Goal: Navigation & Orientation: Find specific page/section

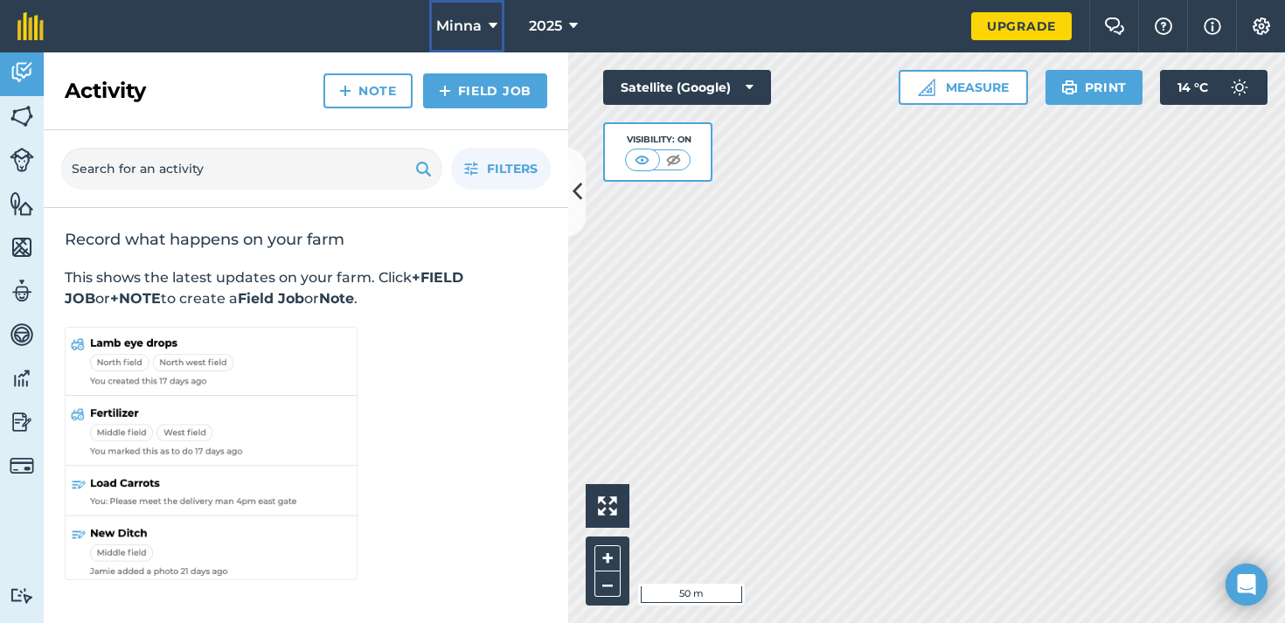
click at [488, 21] on button "Minna" at bounding box center [466, 26] width 75 height 52
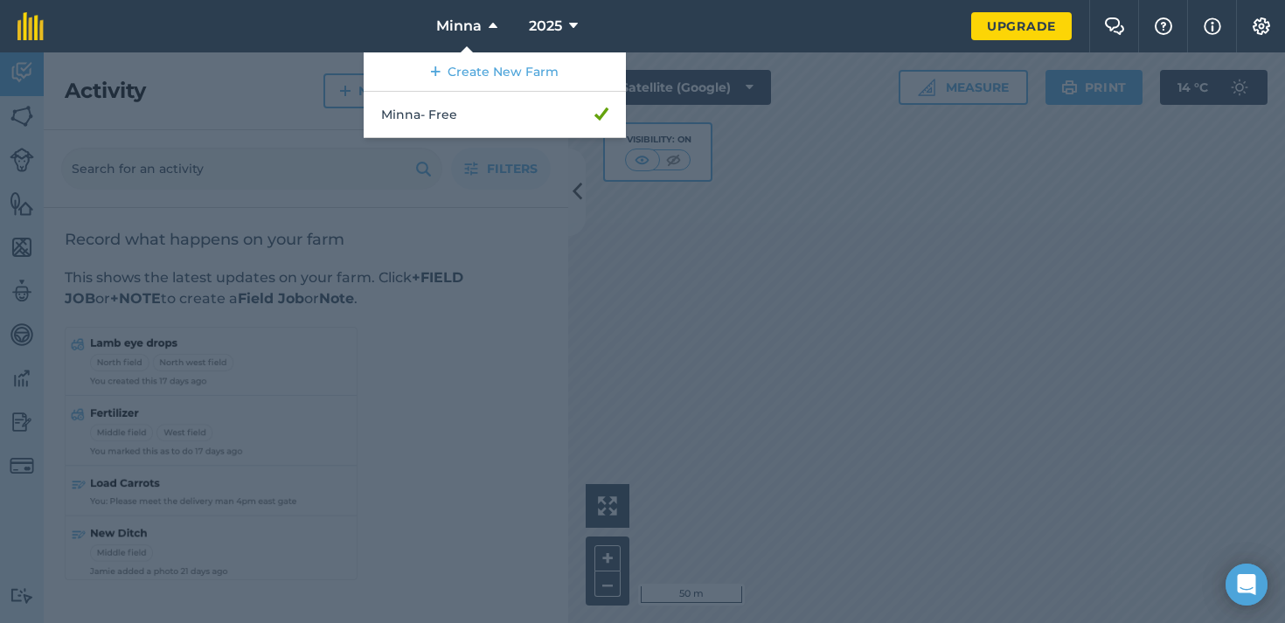
click at [362, 34] on nav "Minna Create New Farm Minna - Free 2025" at bounding box center [516, 26] width 910 height 52
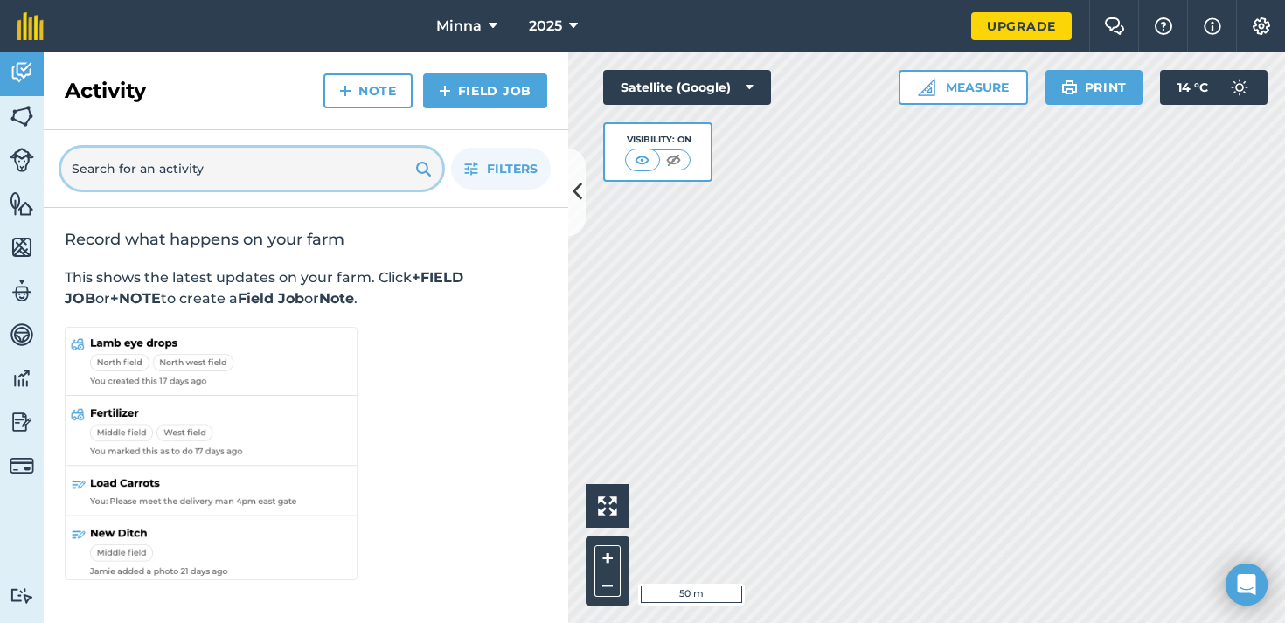
click at [295, 153] on input "text" at bounding box center [251, 169] width 381 height 42
paste input "[URL][DOMAIN_NAME]"
type input "[URL][DOMAIN_NAME]"
click at [300, 163] on input "[URL][DOMAIN_NAME]" at bounding box center [251, 169] width 381 height 42
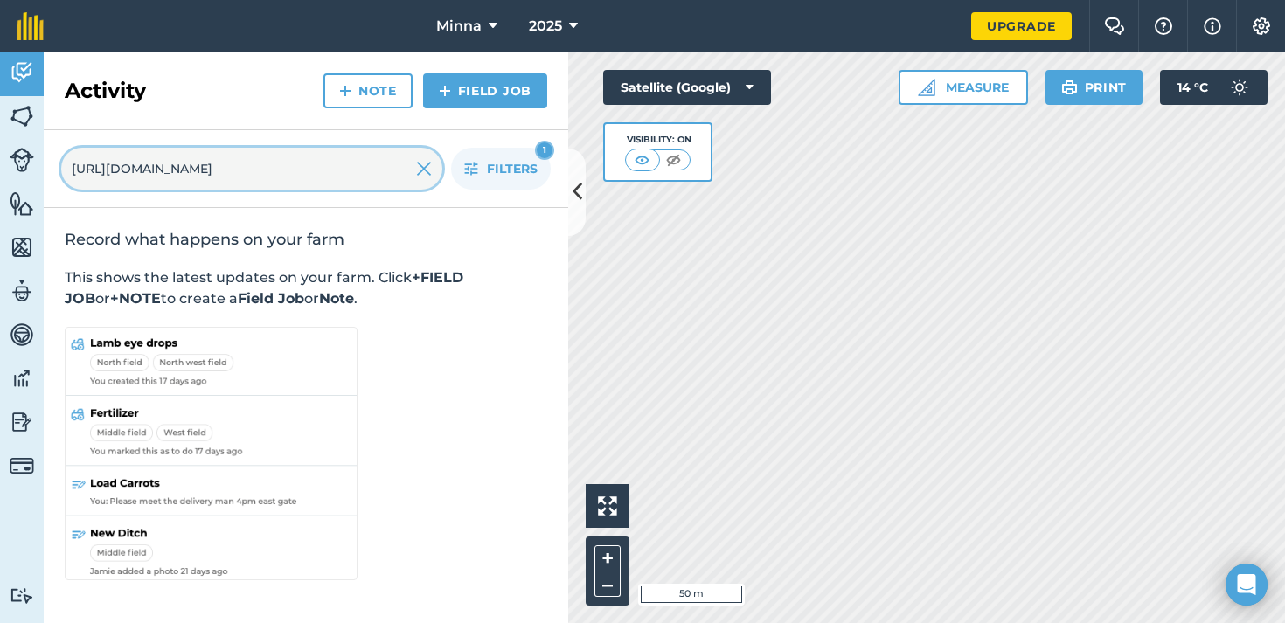
click at [300, 163] on input "[URL][DOMAIN_NAME]" at bounding box center [251, 169] width 381 height 42
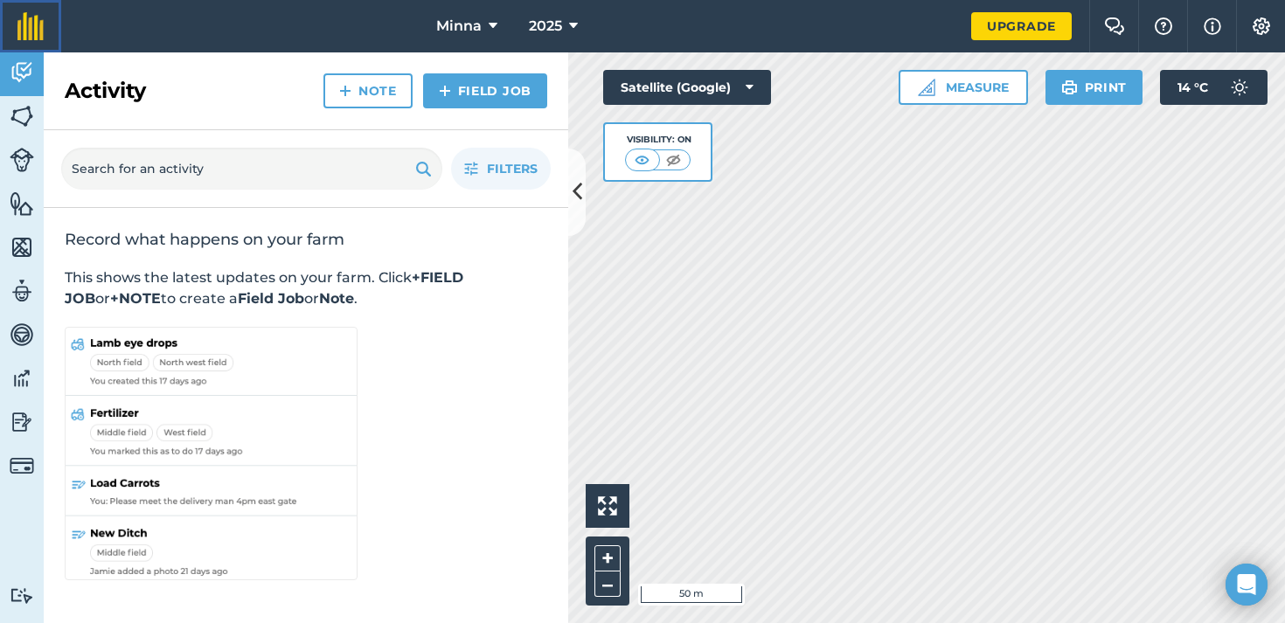
click at [24, 24] on img at bounding box center [30, 26] width 26 height 28
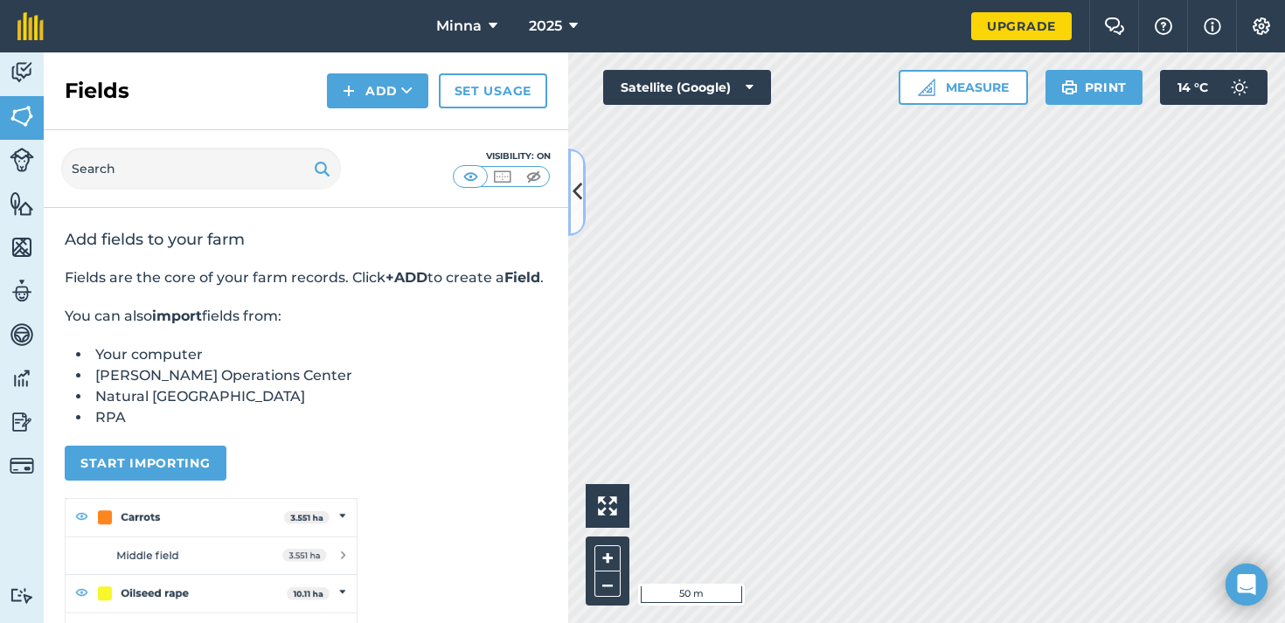
click at [574, 204] on icon at bounding box center [577, 192] width 10 height 31
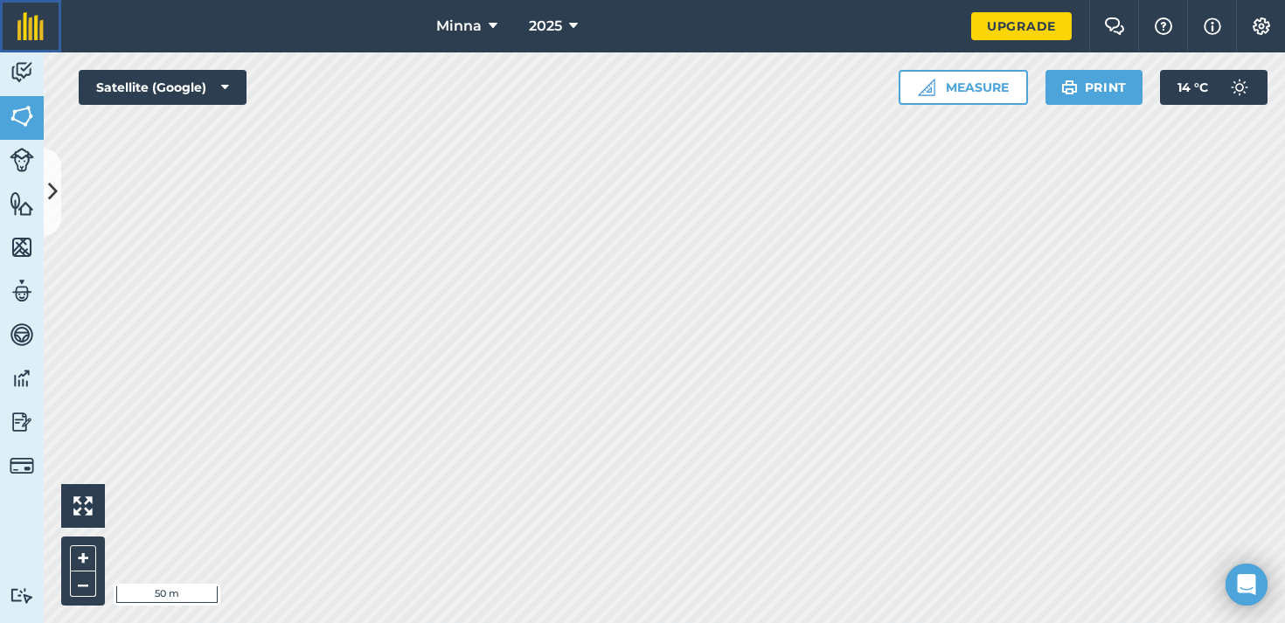
click at [28, 17] on img at bounding box center [30, 26] width 26 height 28
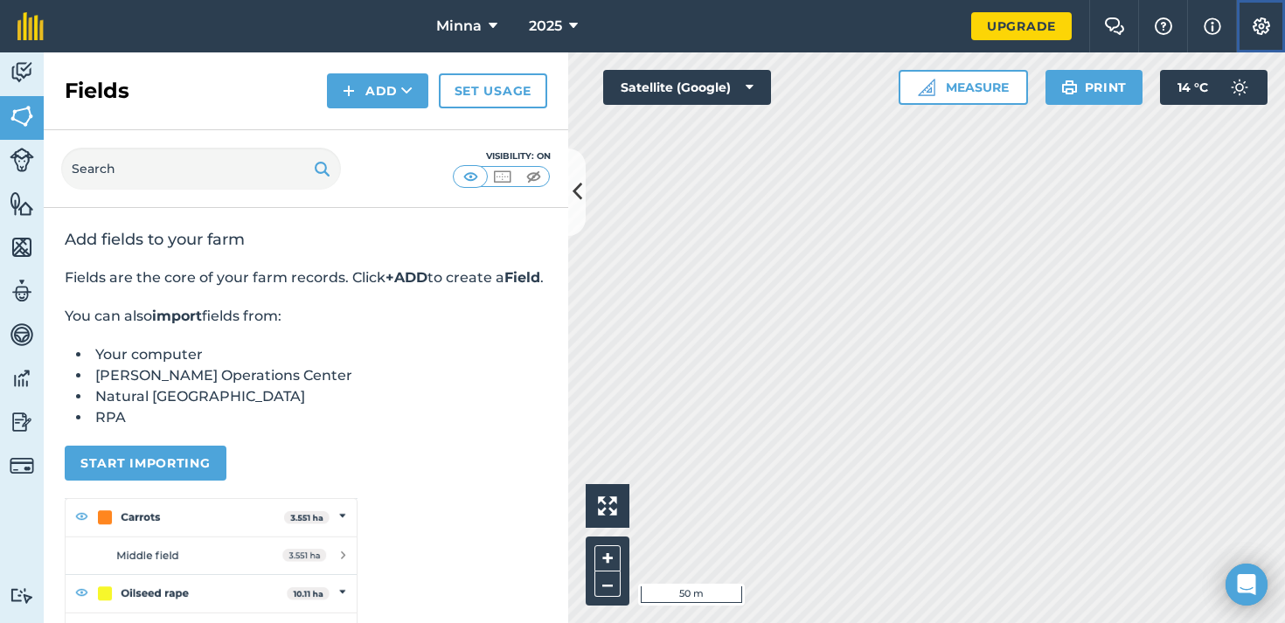
click at [1261, 28] on img at bounding box center [1261, 25] width 21 height 17
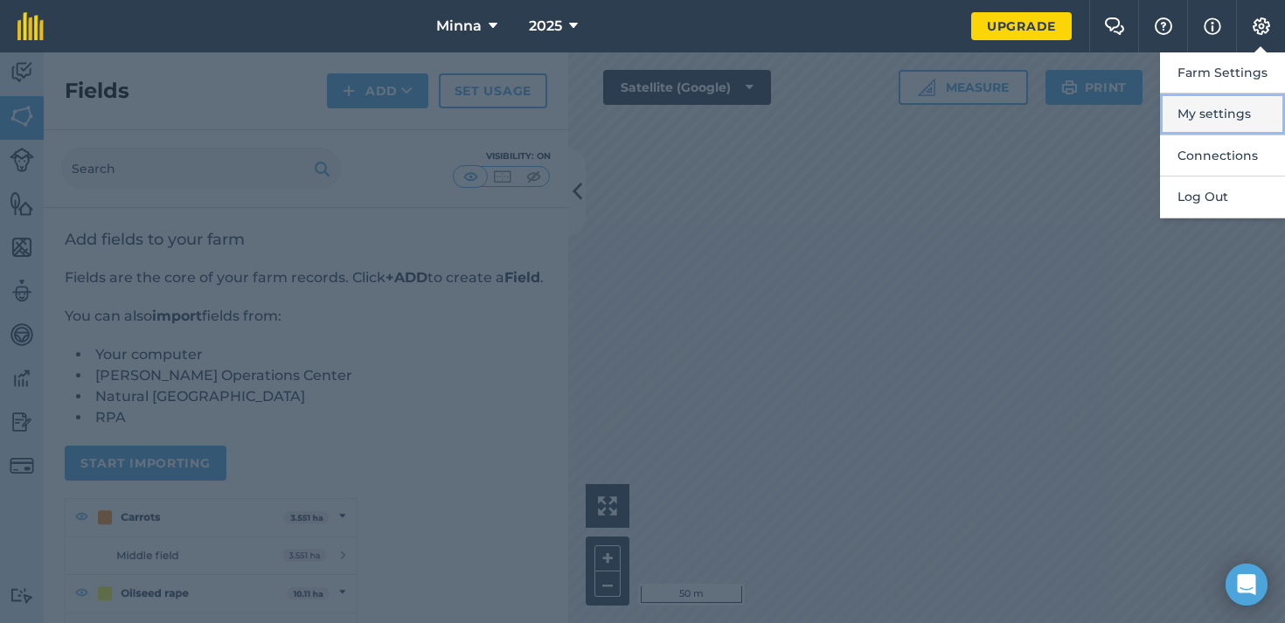
click at [1244, 110] on button "My settings" at bounding box center [1222, 114] width 125 height 41
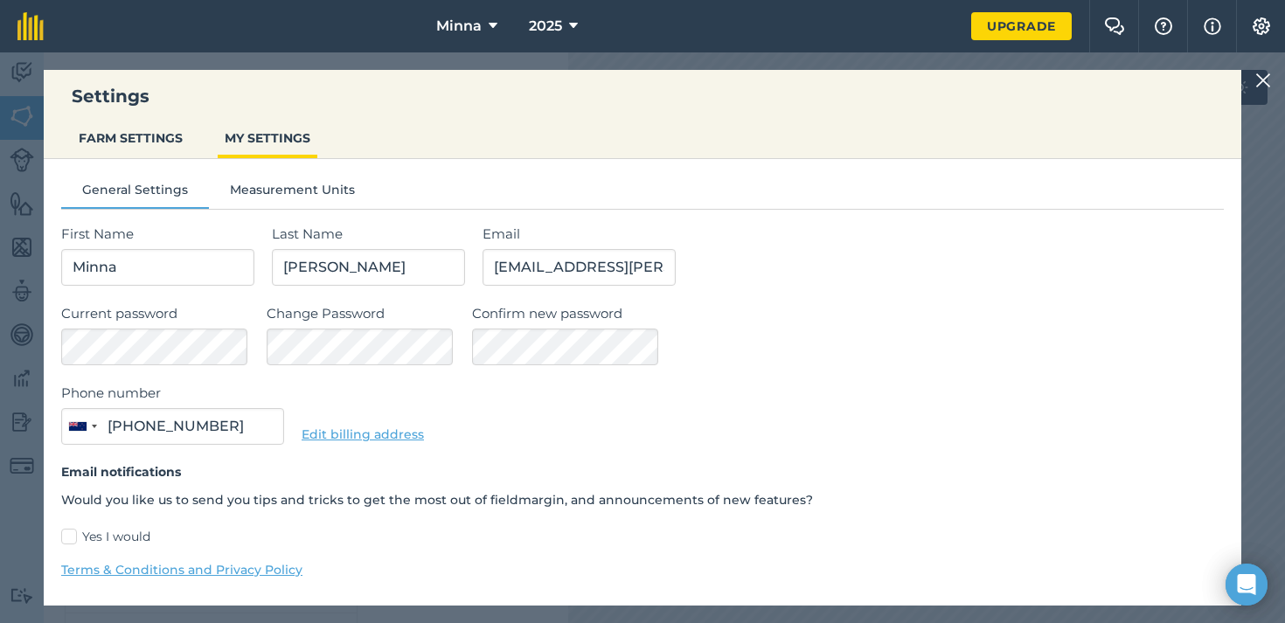
type input "022 585 6378"
click at [1263, 31] on img at bounding box center [1261, 25] width 21 height 17
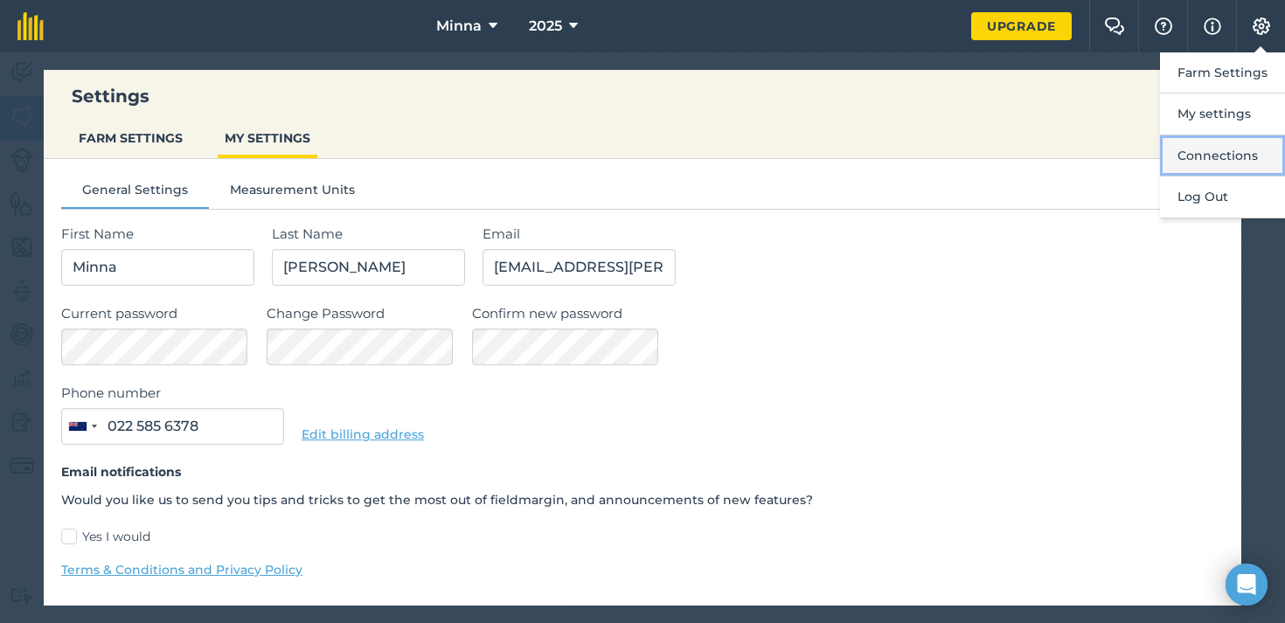
click at [1188, 155] on button "Connections" at bounding box center [1222, 155] width 125 height 41
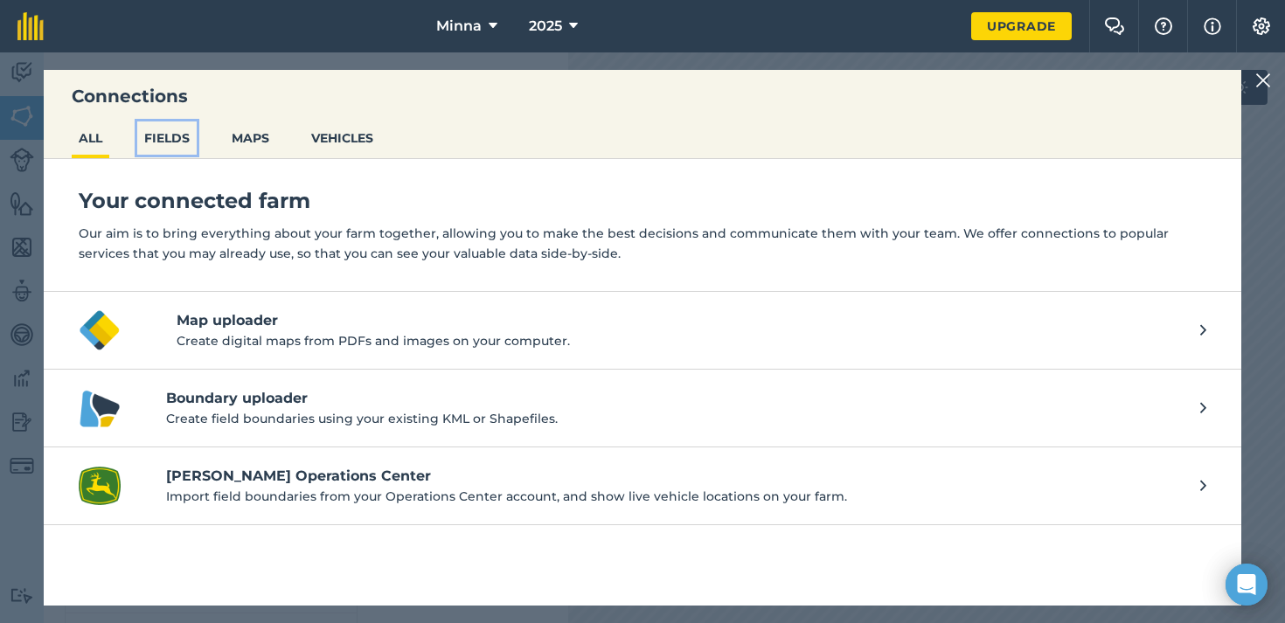
click at [174, 142] on button "FIELDS" at bounding box center [166, 137] width 59 height 33
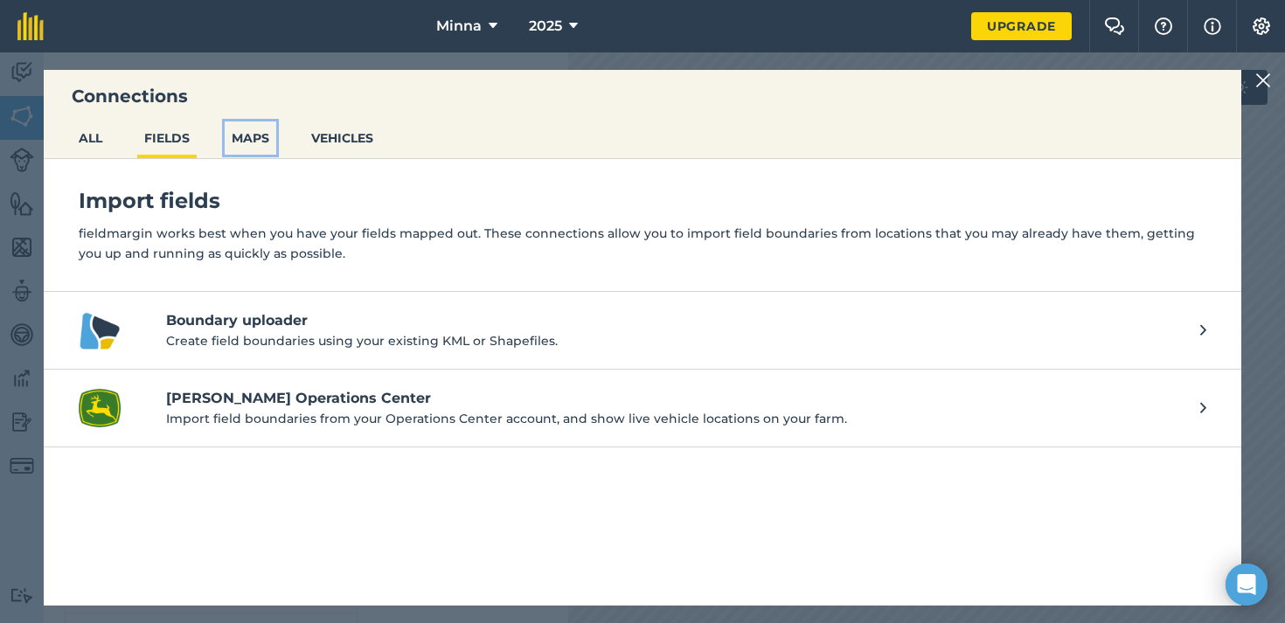
click at [260, 140] on button "MAPS" at bounding box center [251, 137] width 52 height 33
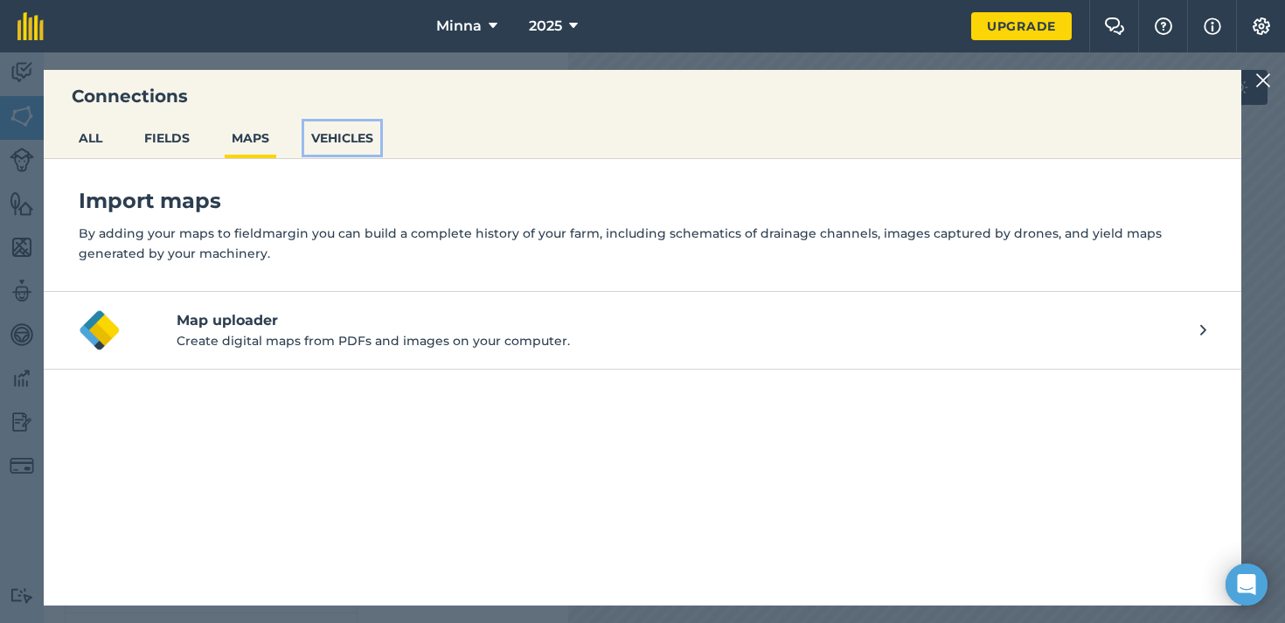
click at [332, 136] on button "VEHICLES" at bounding box center [342, 137] width 76 height 33
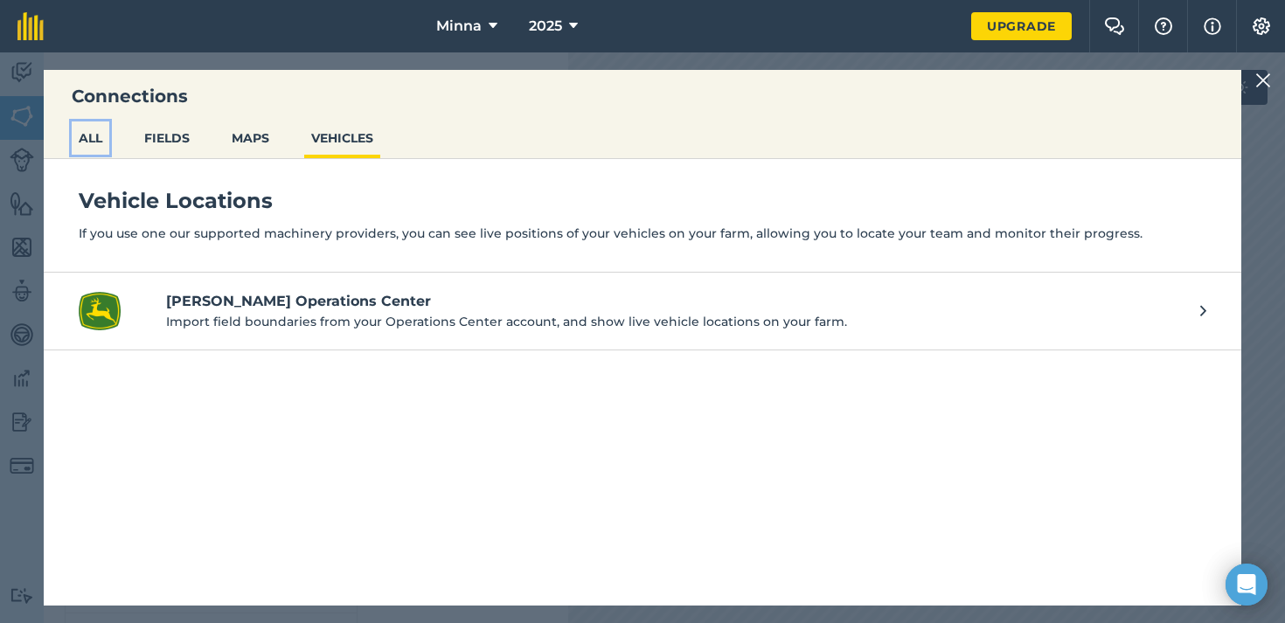
click at [104, 141] on button "ALL" at bounding box center [91, 137] width 38 height 33
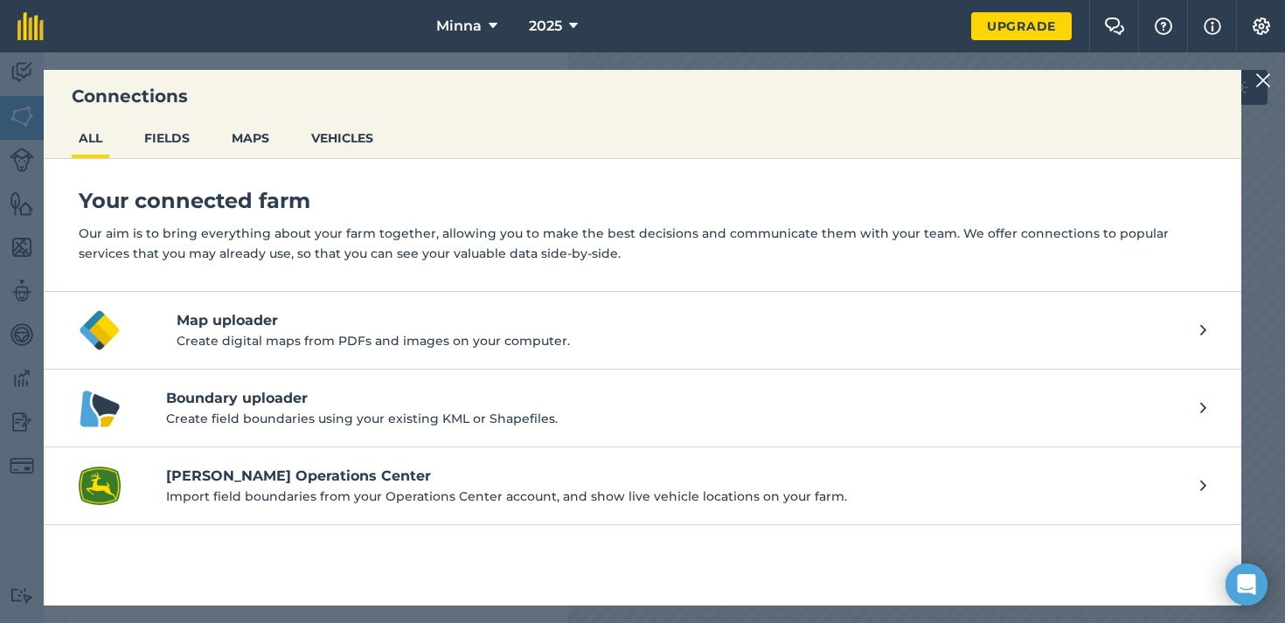
click at [1261, 83] on img at bounding box center [1263, 80] width 16 height 21
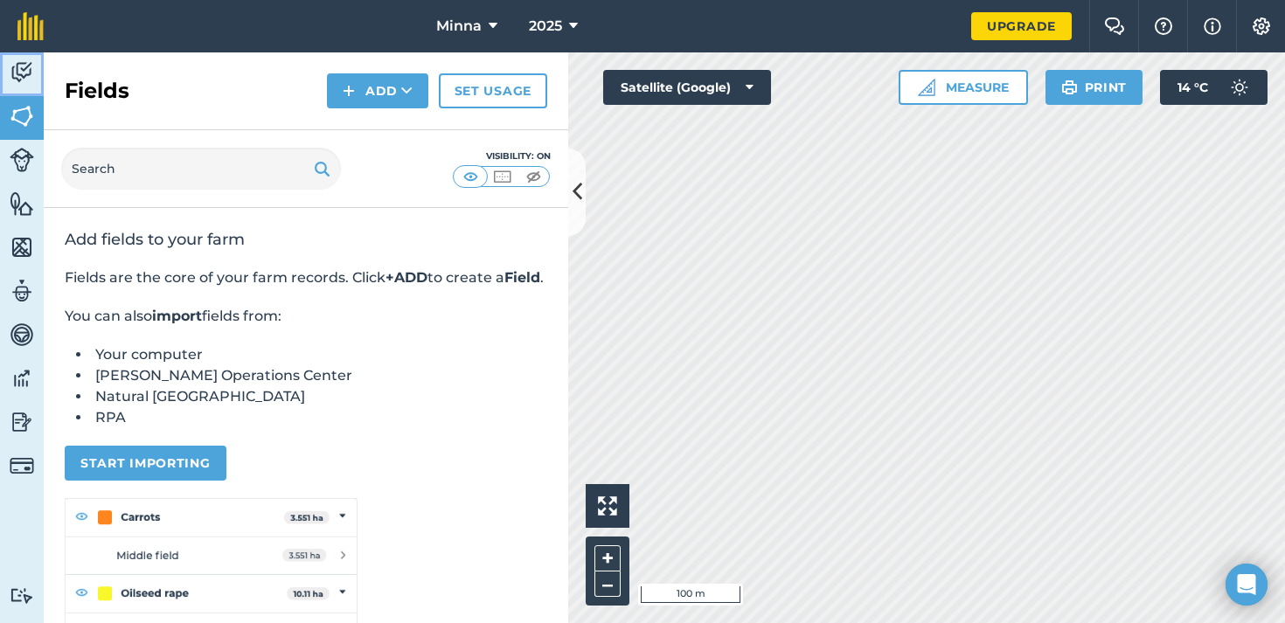
click at [17, 69] on img at bounding box center [22, 72] width 24 height 26
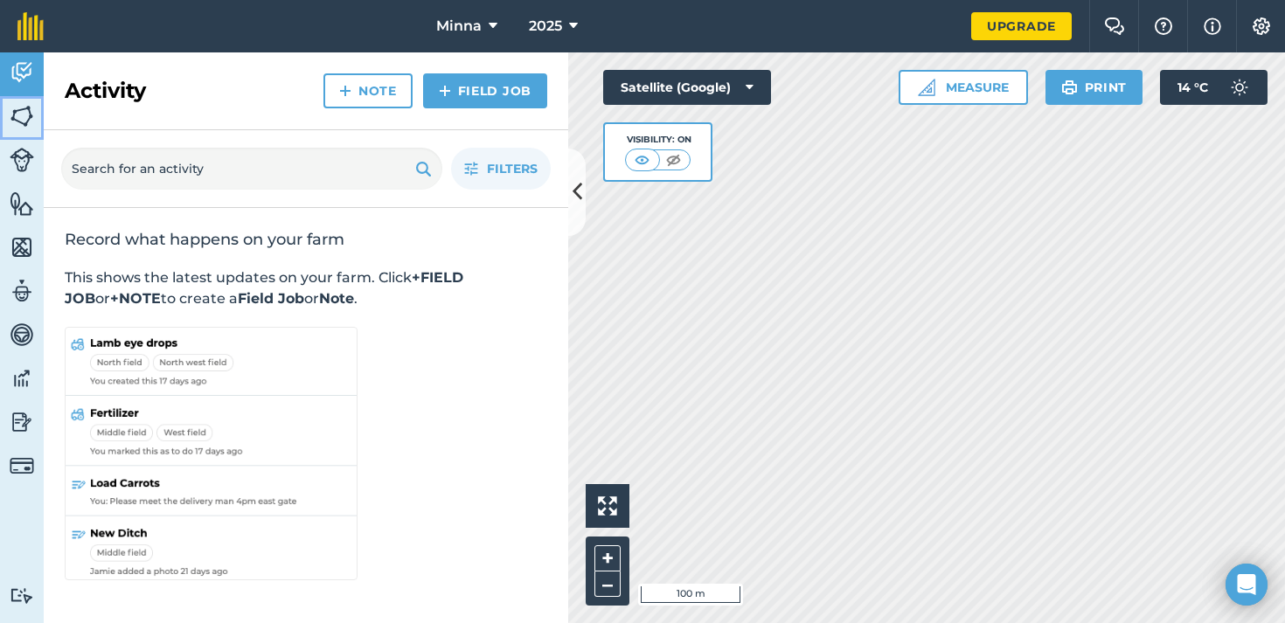
click at [33, 117] on img at bounding box center [22, 116] width 24 height 26
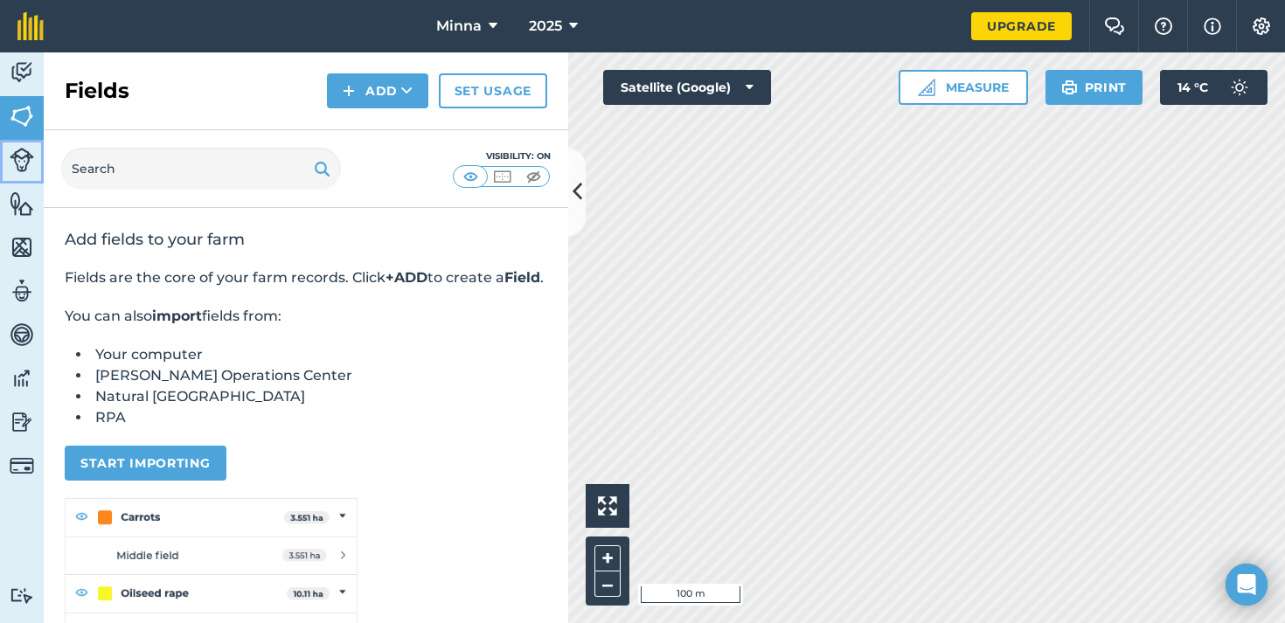
click at [18, 159] on img at bounding box center [22, 160] width 24 height 24
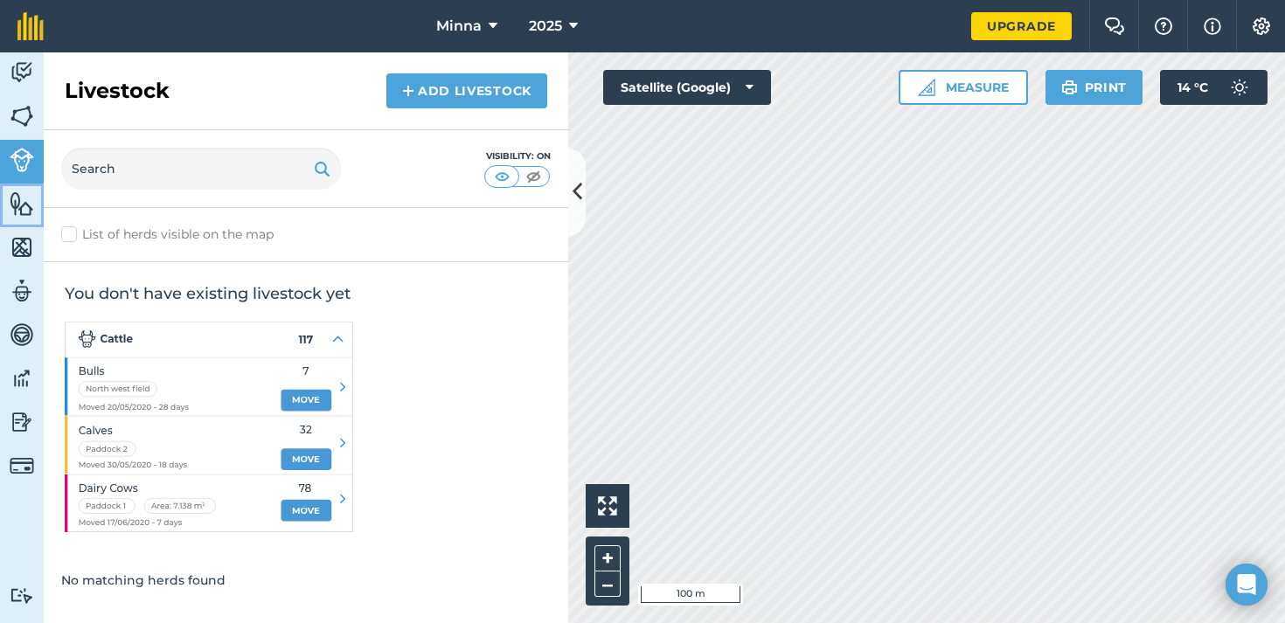
click at [18, 218] on link "Features" at bounding box center [22, 206] width 44 height 44
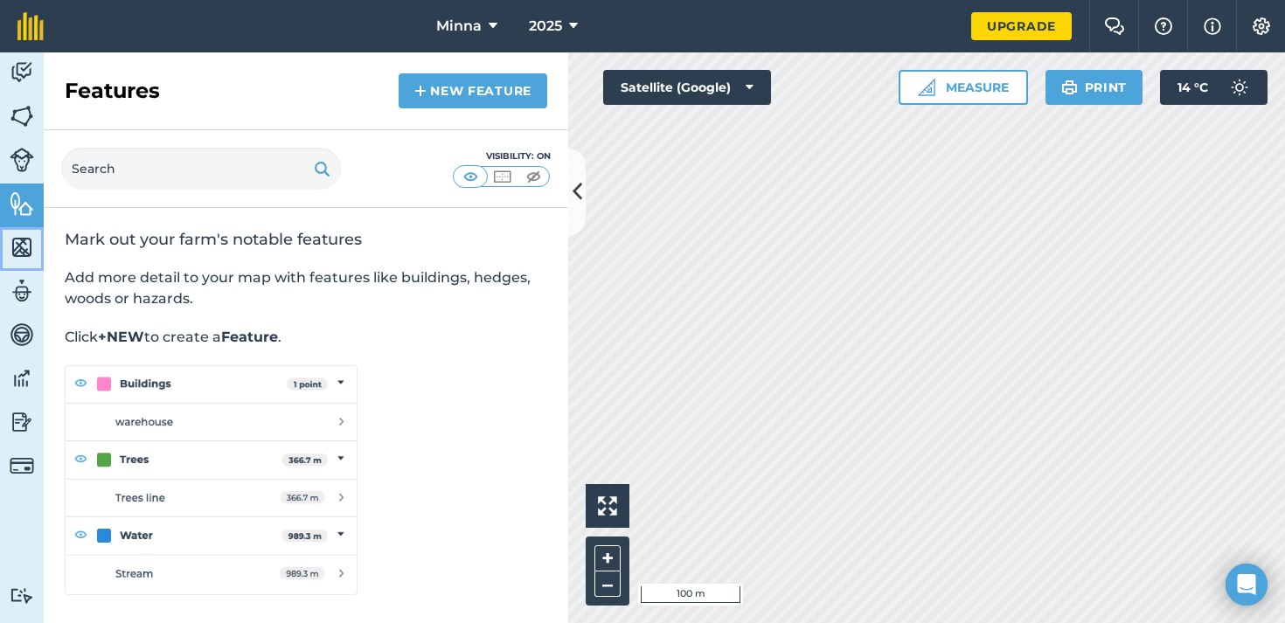
click at [12, 264] on link "Maps" at bounding box center [22, 249] width 44 height 44
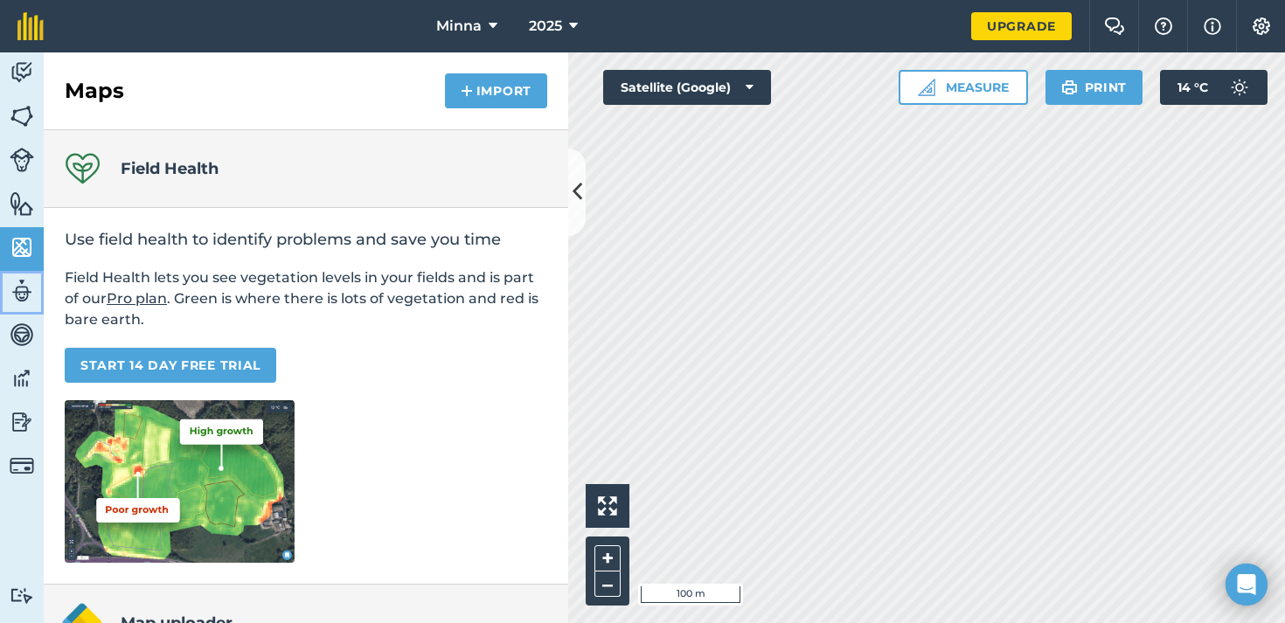
click at [20, 303] on img at bounding box center [22, 291] width 24 height 26
select select "MEMBER"
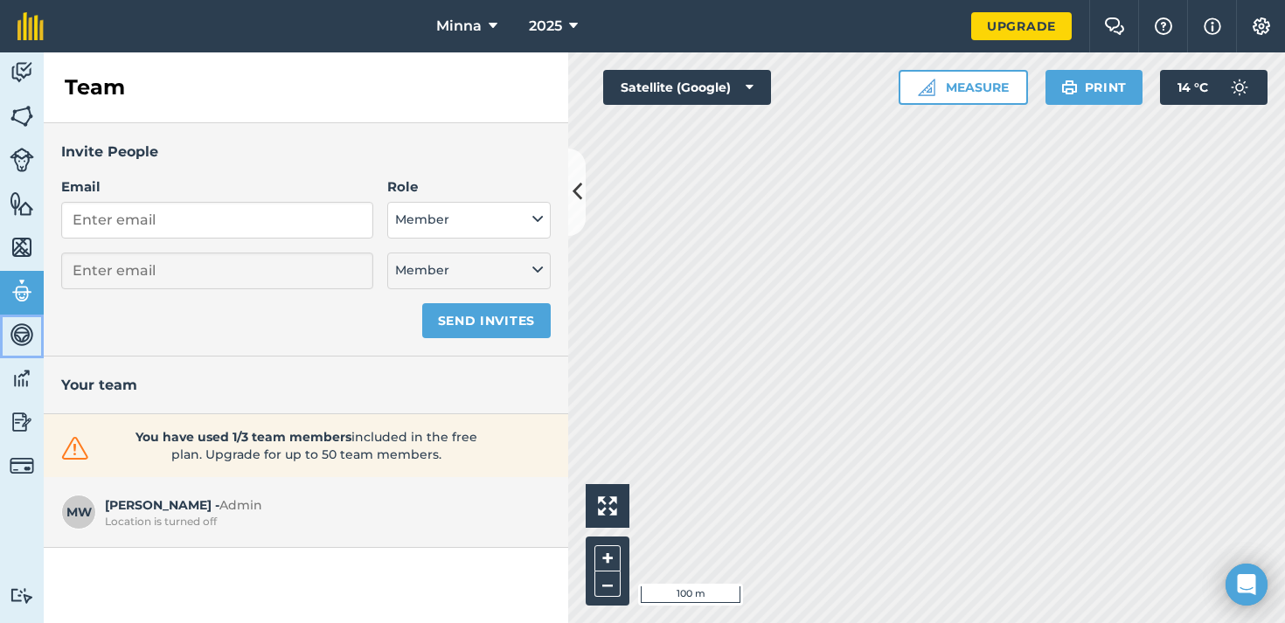
click at [31, 330] on img at bounding box center [22, 335] width 24 height 26
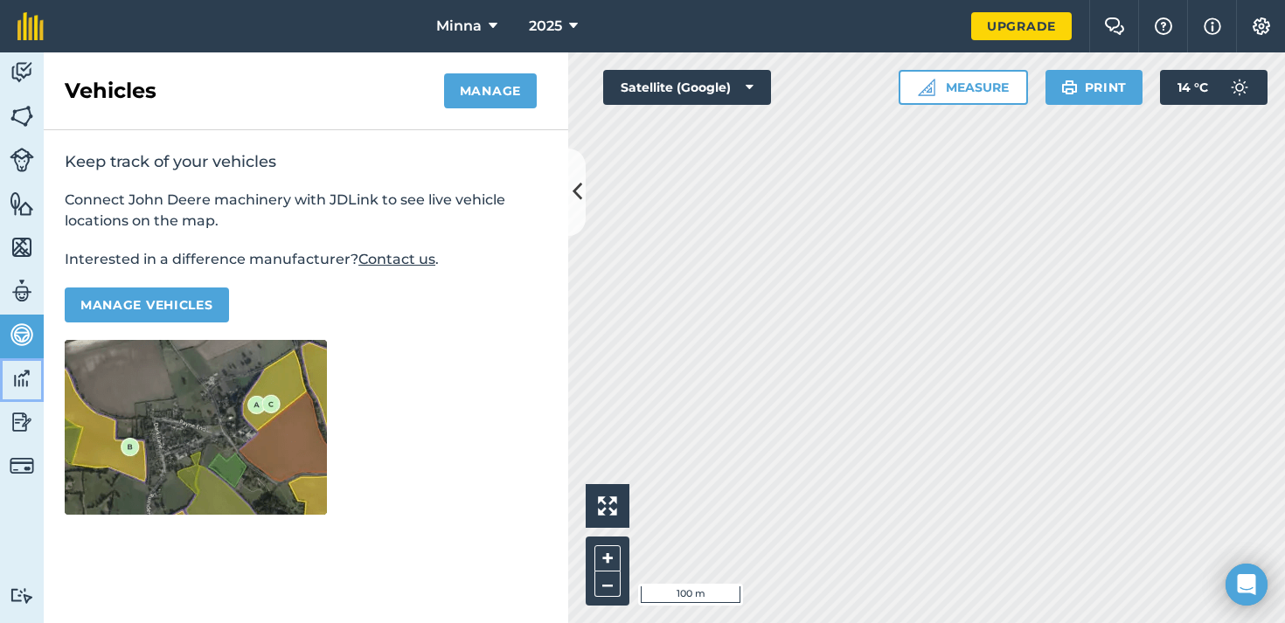
click at [22, 384] on img at bounding box center [22, 378] width 24 height 26
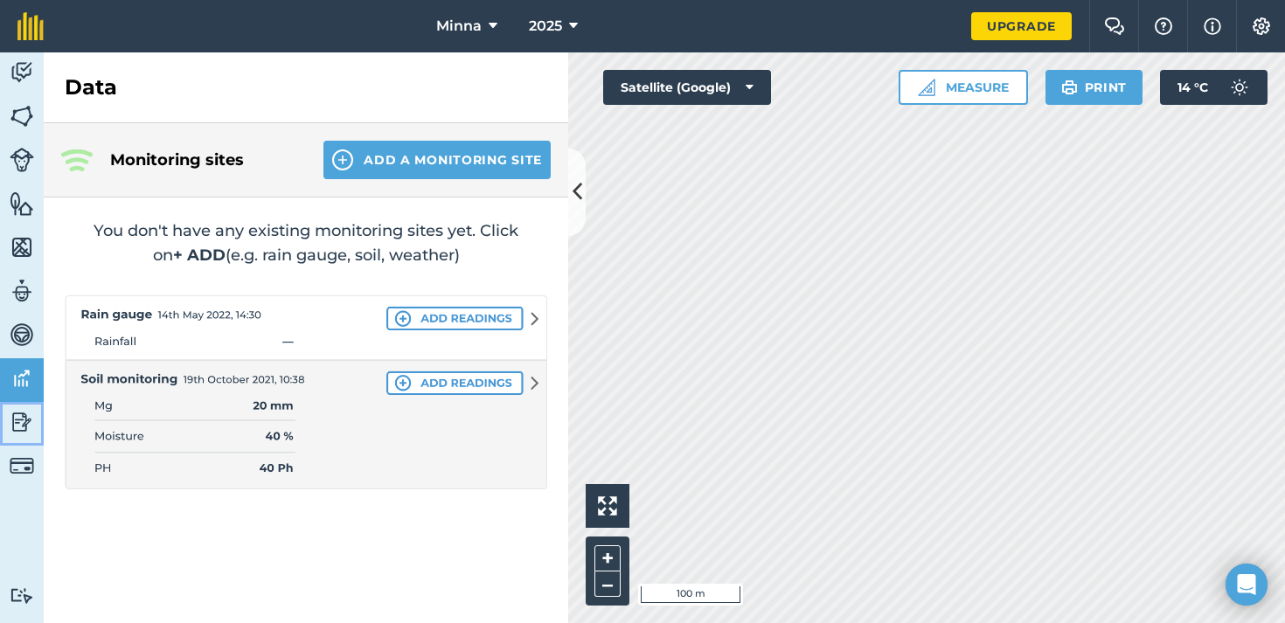
click at [24, 418] on img at bounding box center [22, 422] width 24 height 26
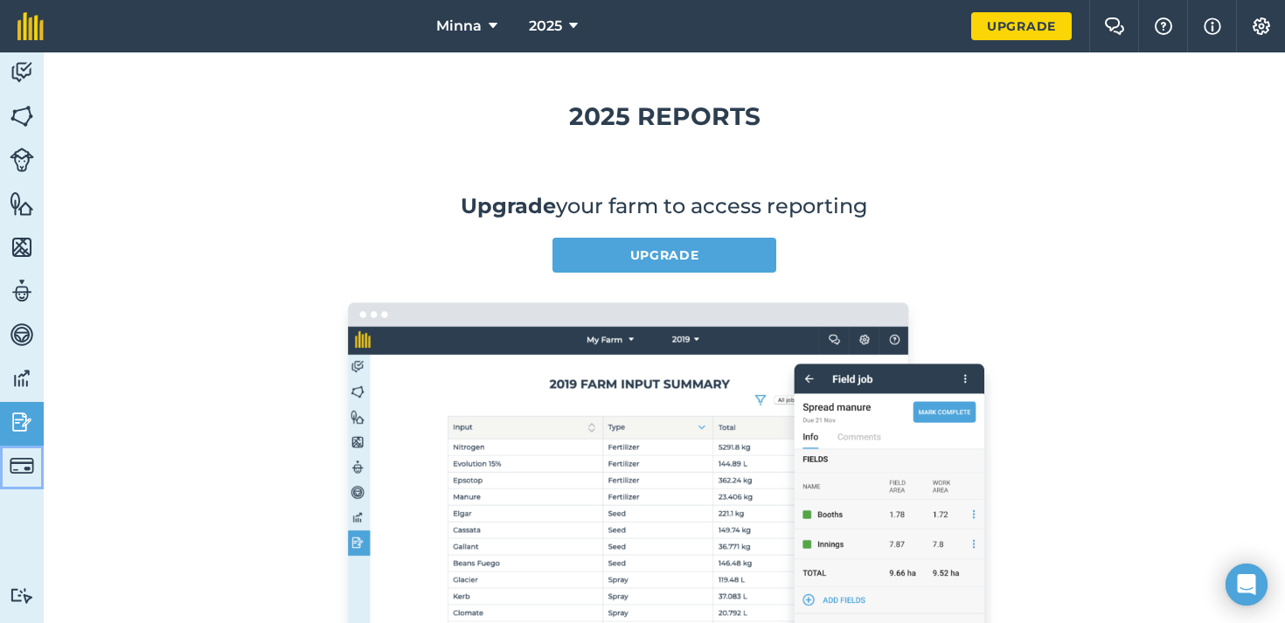
click at [22, 450] on link "Billing" at bounding box center [22, 468] width 44 height 44
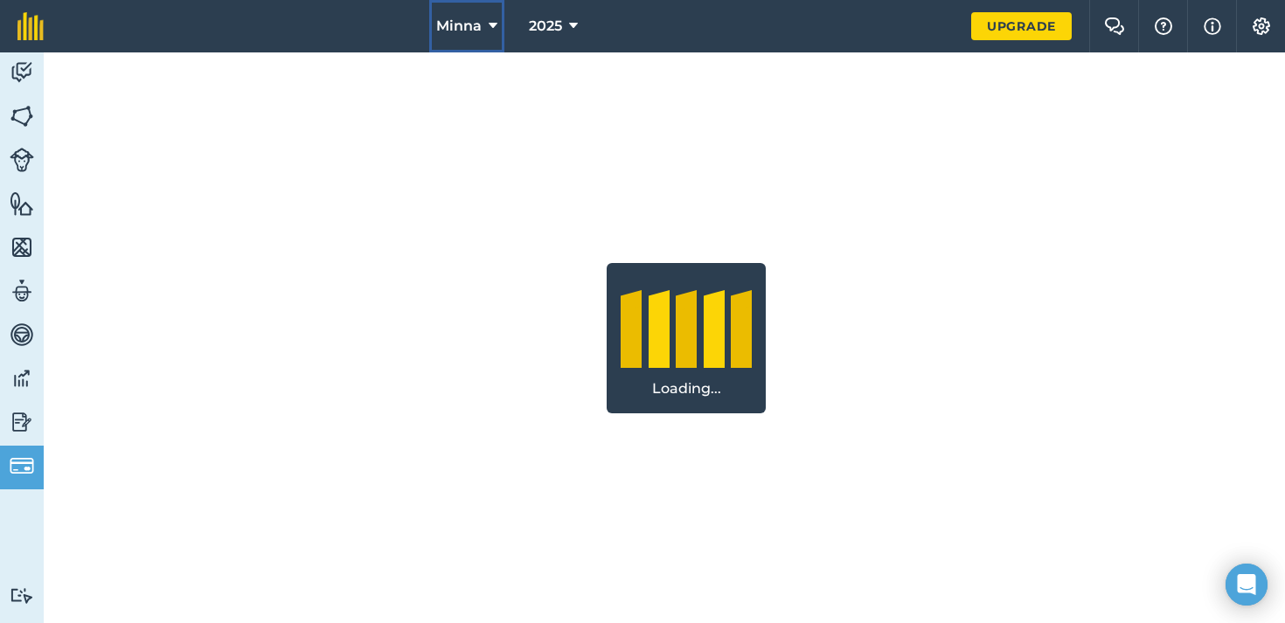
click at [468, 20] on span "Minna" at bounding box center [458, 26] width 45 height 21
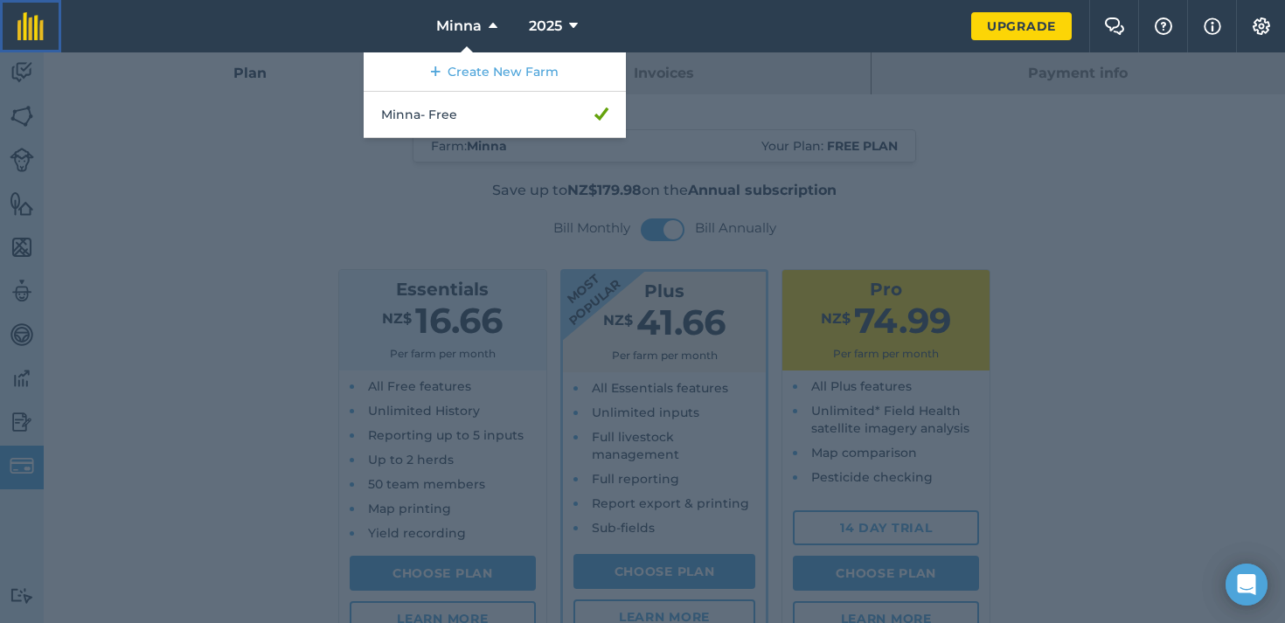
click at [31, 19] on img at bounding box center [30, 26] width 26 height 28
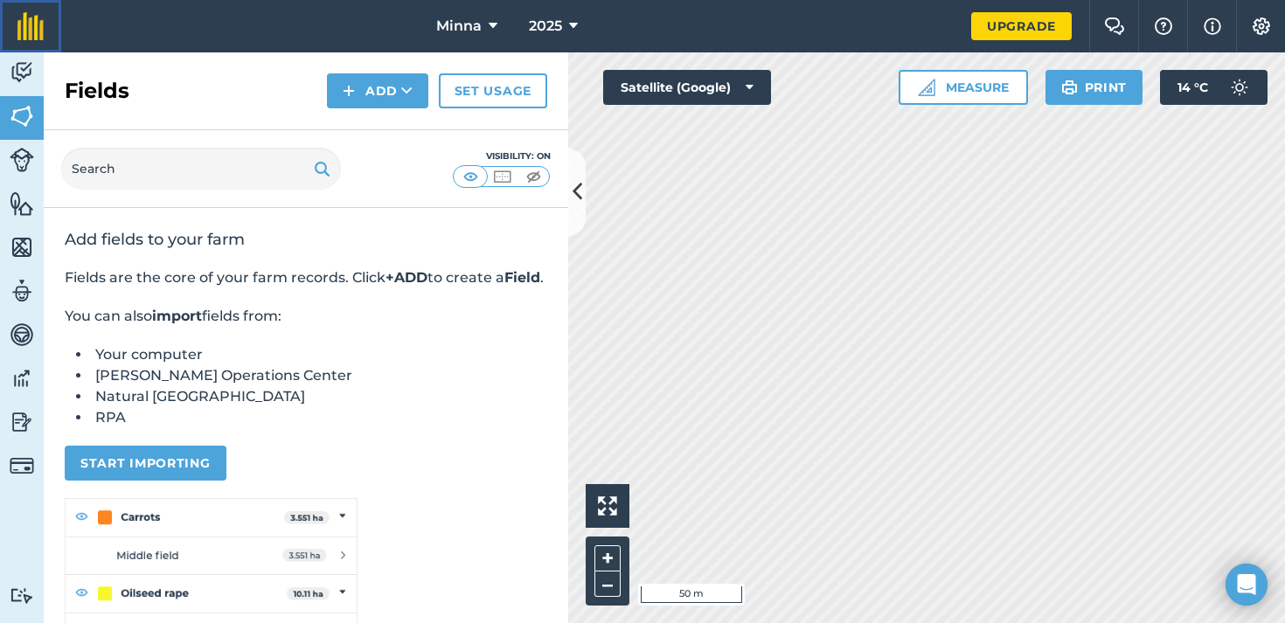
click at [29, 35] on img at bounding box center [30, 26] width 26 height 28
click at [23, 62] on img at bounding box center [22, 72] width 24 height 26
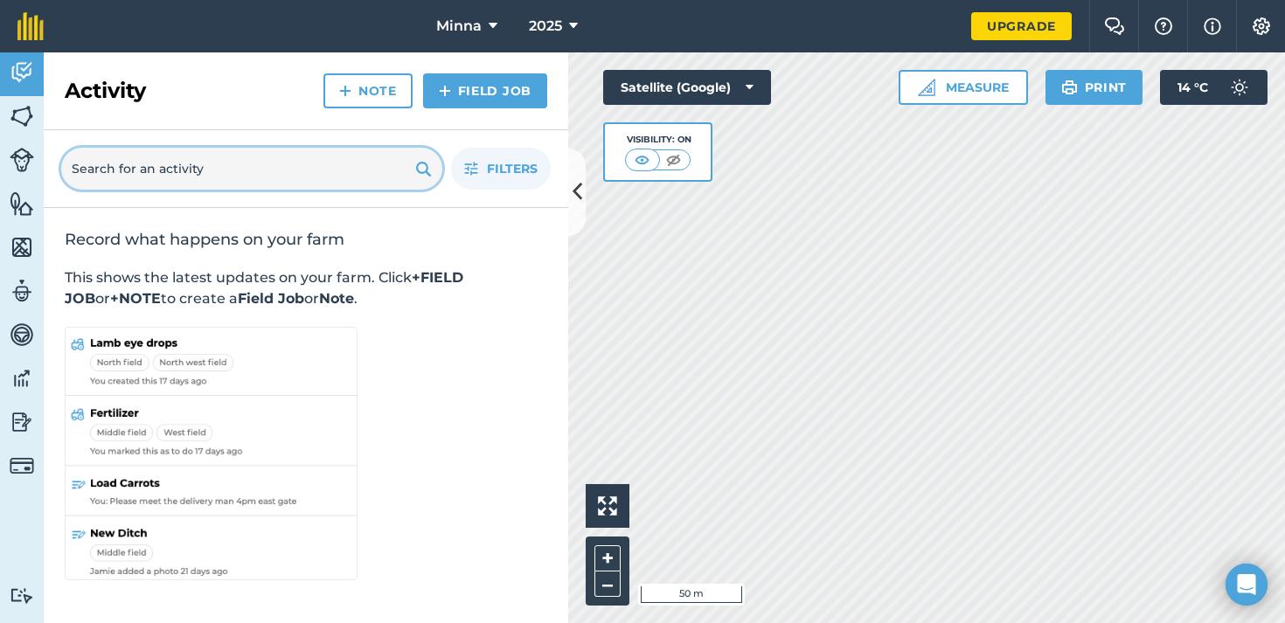
click at [219, 171] on input "text" at bounding box center [251, 169] width 381 height 42
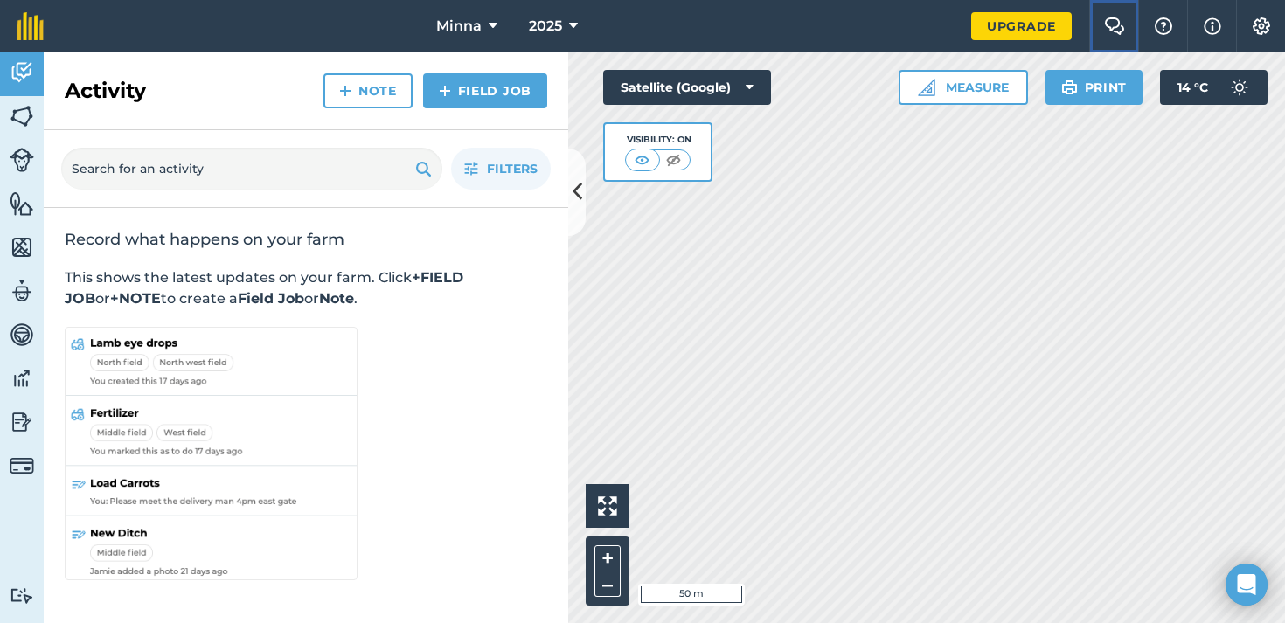
click at [1115, 24] on img at bounding box center [1114, 25] width 21 height 17
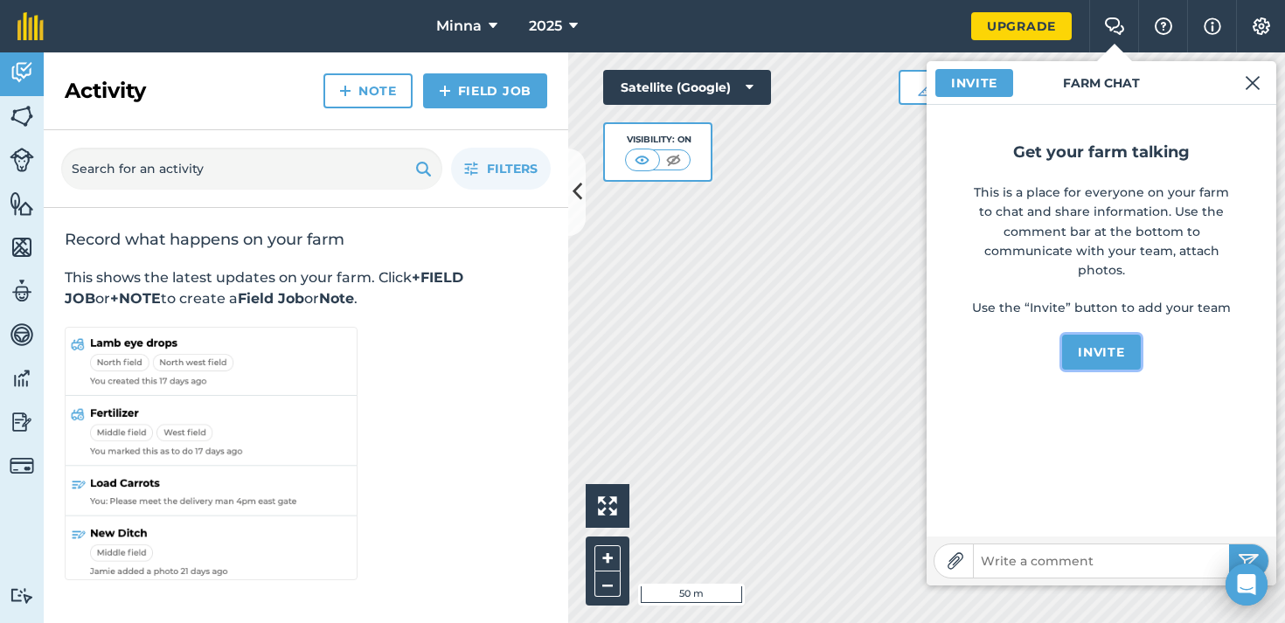
click at [1113, 345] on button "Invite" at bounding box center [1101, 352] width 78 height 35
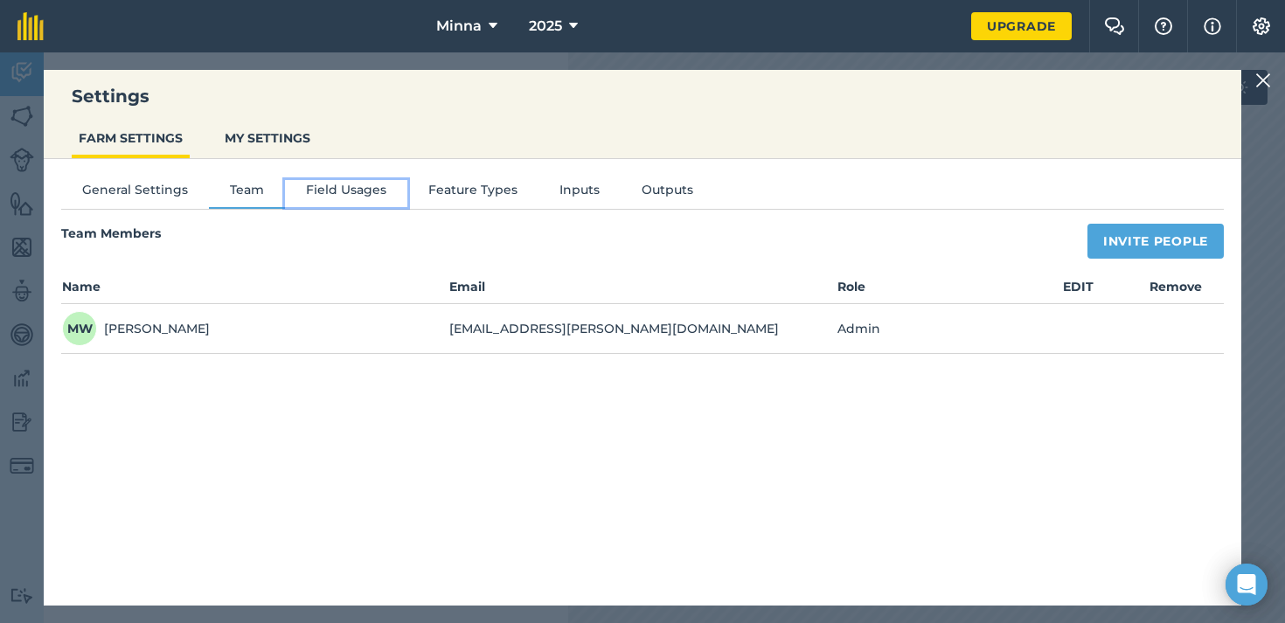
click at [352, 192] on button "Field Usages" at bounding box center [346, 193] width 122 height 26
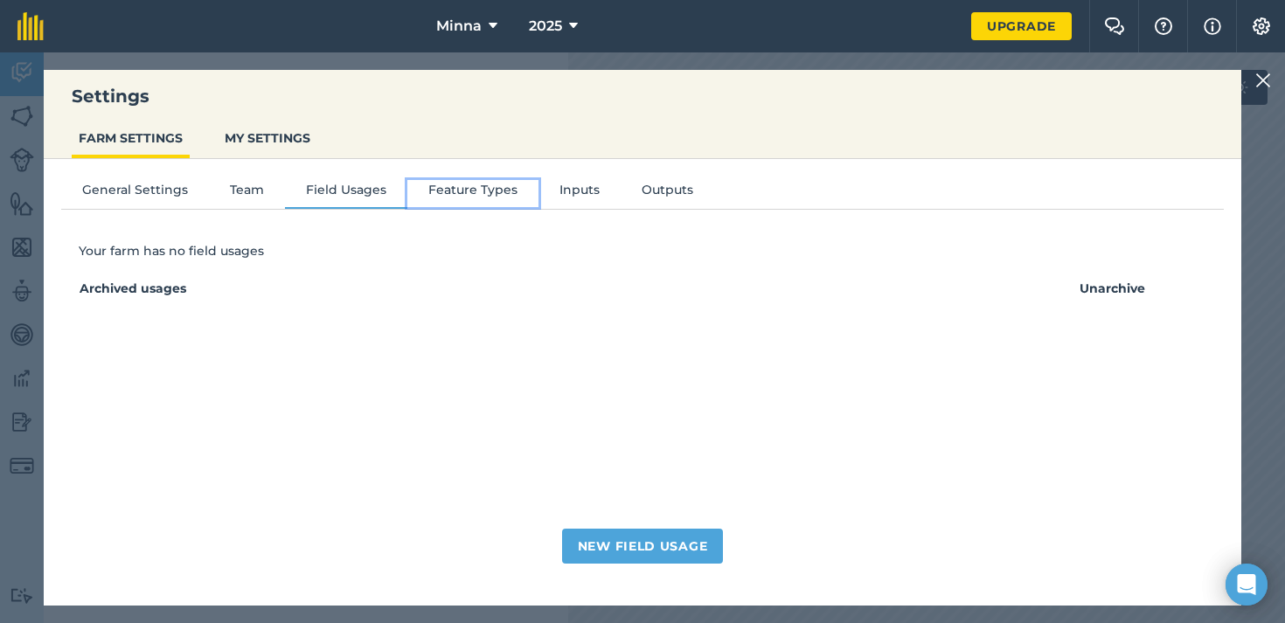
click at [432, 191] on button "Feature Types" at bounding box center [472, 193] width 131 height 26
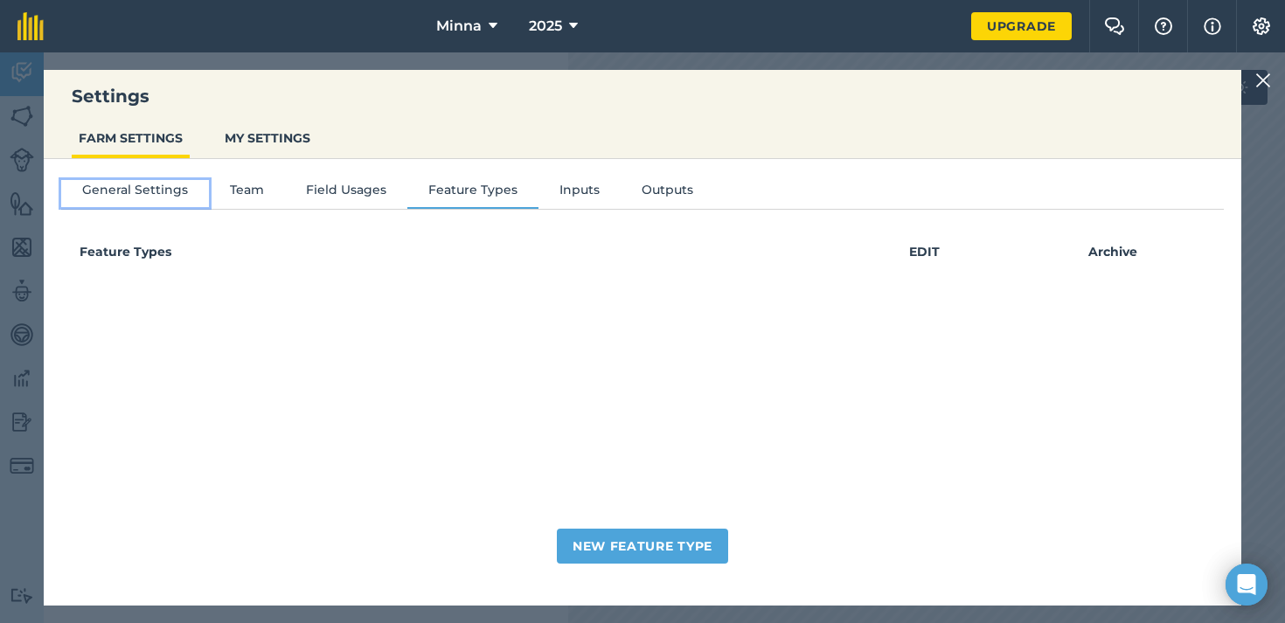
click at [114, 196] on button "General Settings" at bounding box center [135, 193] width 148 height 26
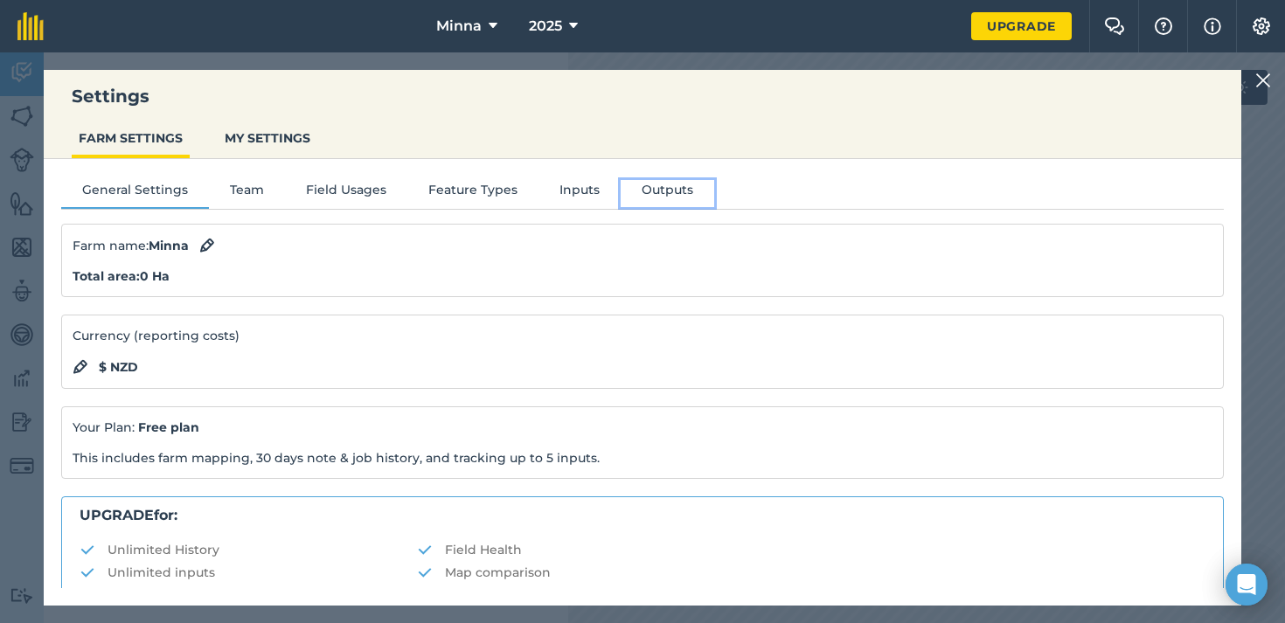
click at [666, 190] on button "Outputs" at bounding box center [667, 193] width 94 height 26
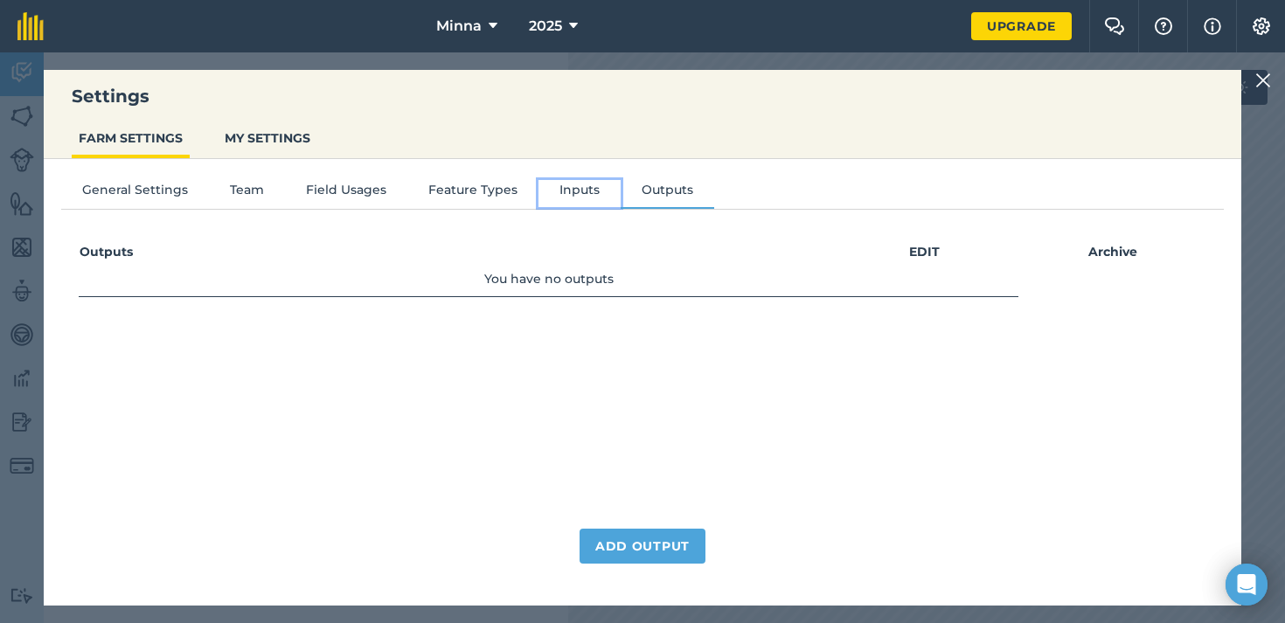
click at [599, 190] on button "Inputs" at bounding box center [579, 193] width 82 height 26
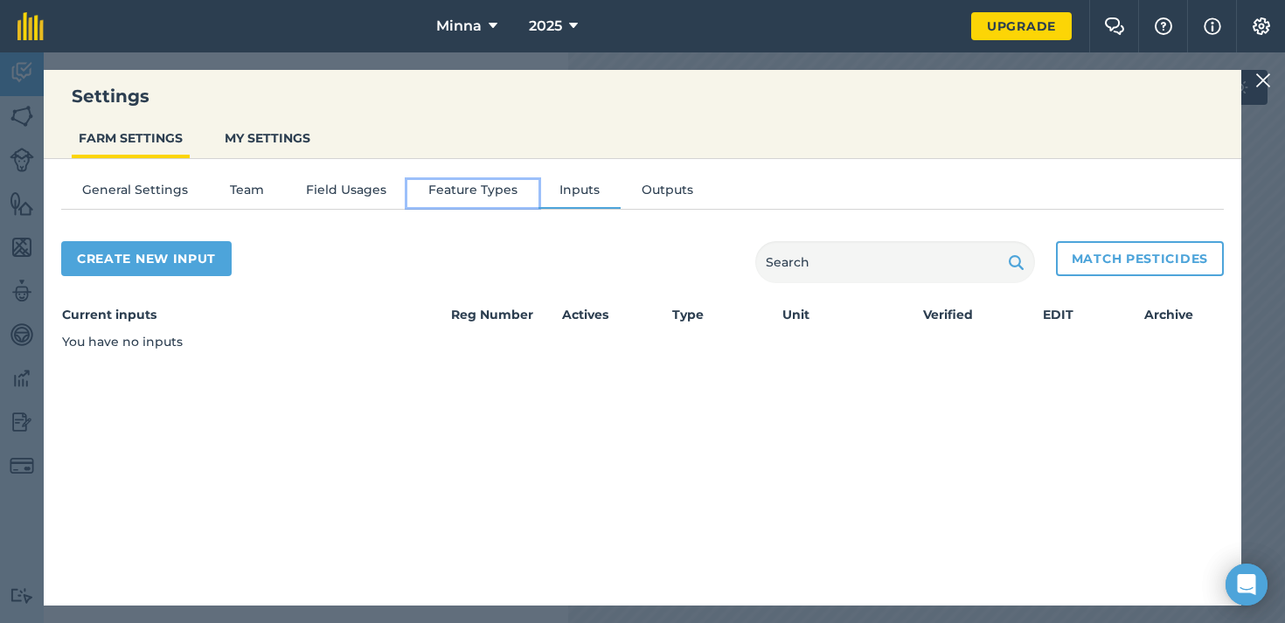
click at [486, 184] on button "Feature Types" at bounding box center [472, 193] width 131 height 26
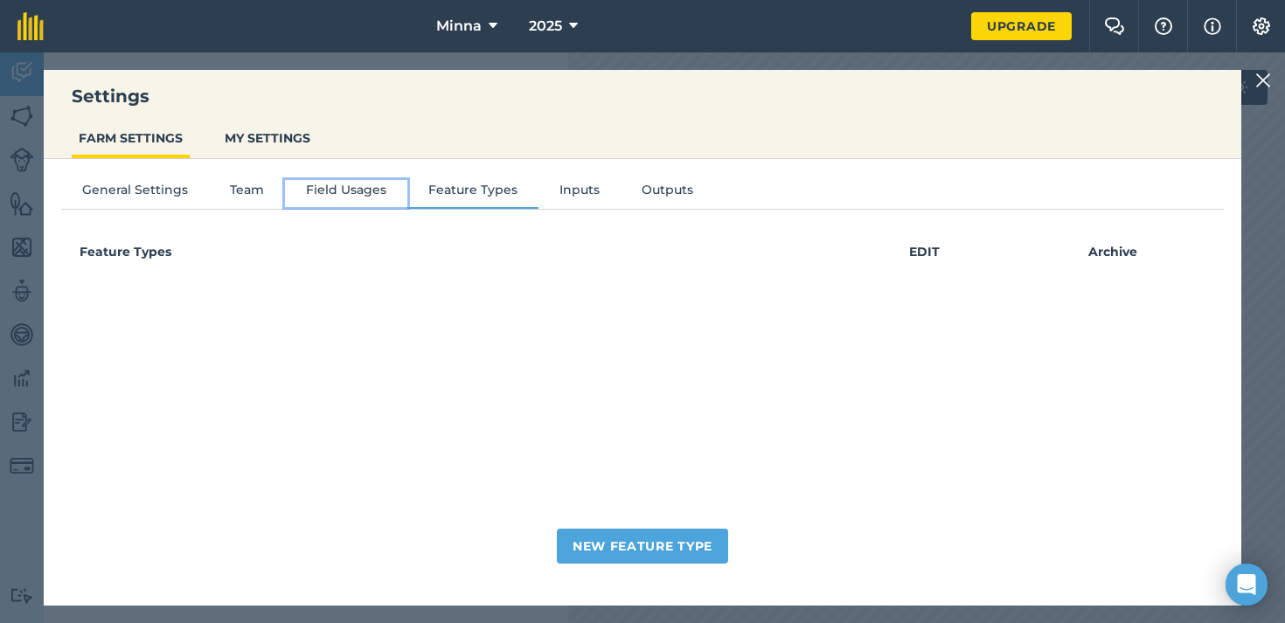
click at [349, 194] on button "Field Usages" at bounding box center [346, 193] width 122 height 26
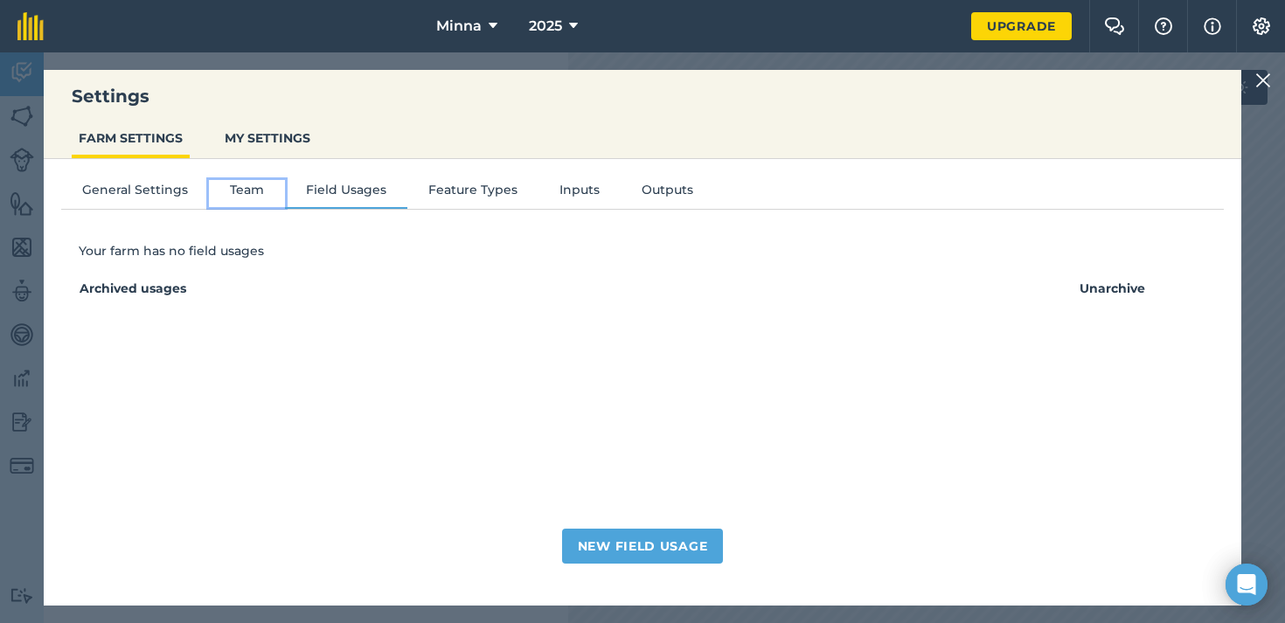
click at [232, 184] on button "Team" at bounding box center [247, 193] width 76 height 26
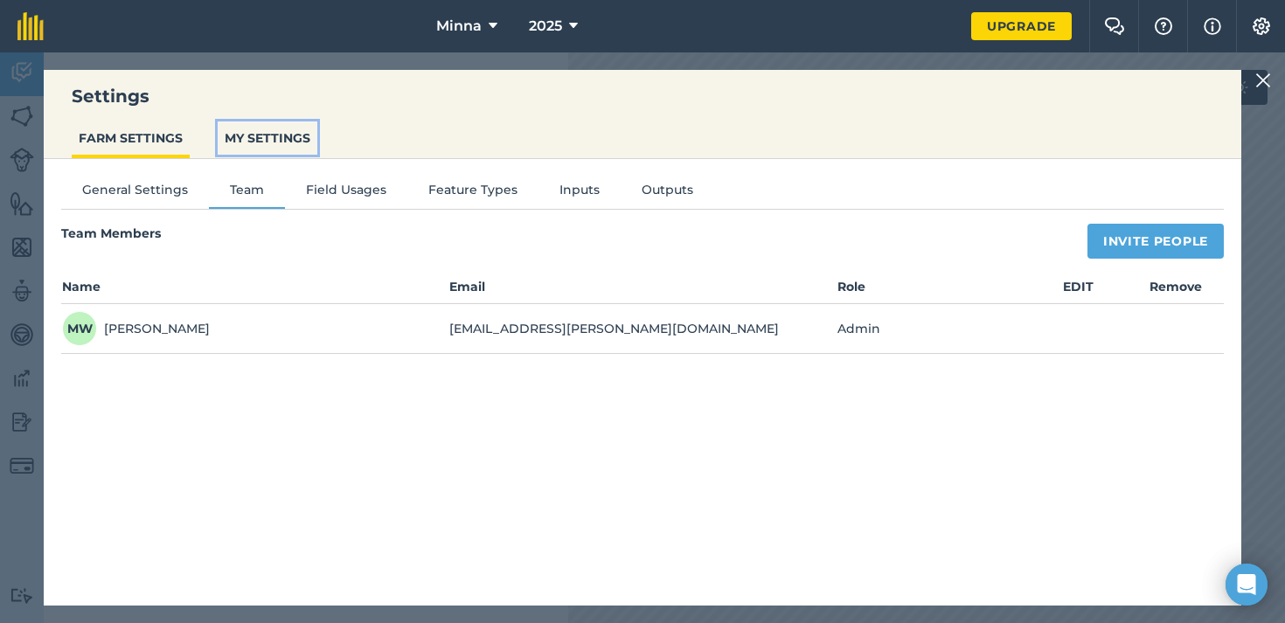
click at [256, 128] on button "MY SETTINGS" at bounding box center [268, 137] width 100 height 33
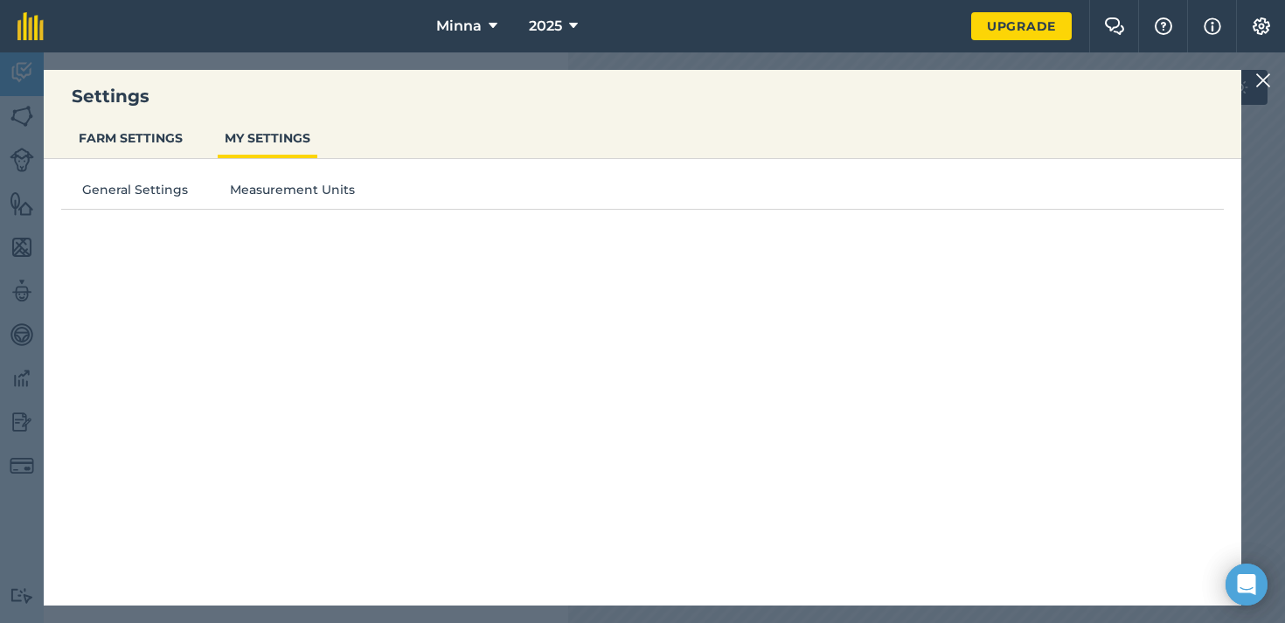
click at [149, 156] on li "FARM SETTINGS" at bounding box center [131, 139] width 118 height 37
click at [1261, 79] on img at bounding box center [1263, 80] width 16 height 21
